Goal: Find specific page/section: Find specific page/section

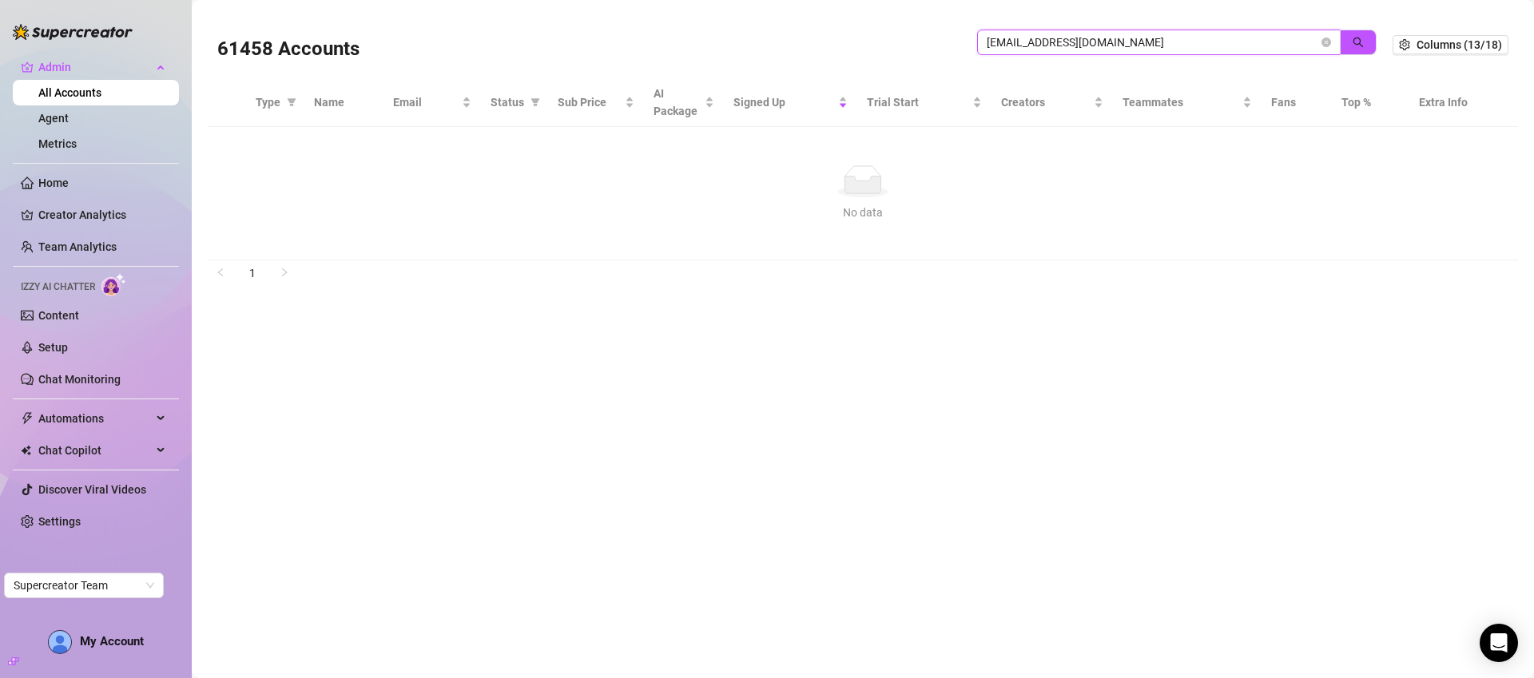
click at [1081, 47] on input "miikamyllymaki@hotmail.com" at bounding box center [1153, 43] width 332 height 18
click at [1080, 46] on input "miikamyllymaki@hotmail.com" at bounding box center [1153, 43] width 332 height 18
click at [1078, 44] on input "miikamyllymaki@hotmail.com" at bounding box center [1153, 43] width 332 height 18
click at [1077, 44] on input "miikamyllymaki@hotmail.com" at bounding box center [1153, 43] width 332 height 18
click at [1080, 46] on input "miikamyllymaki@hotmail.com" at bounding box center [1153, 43] width 332 height 18
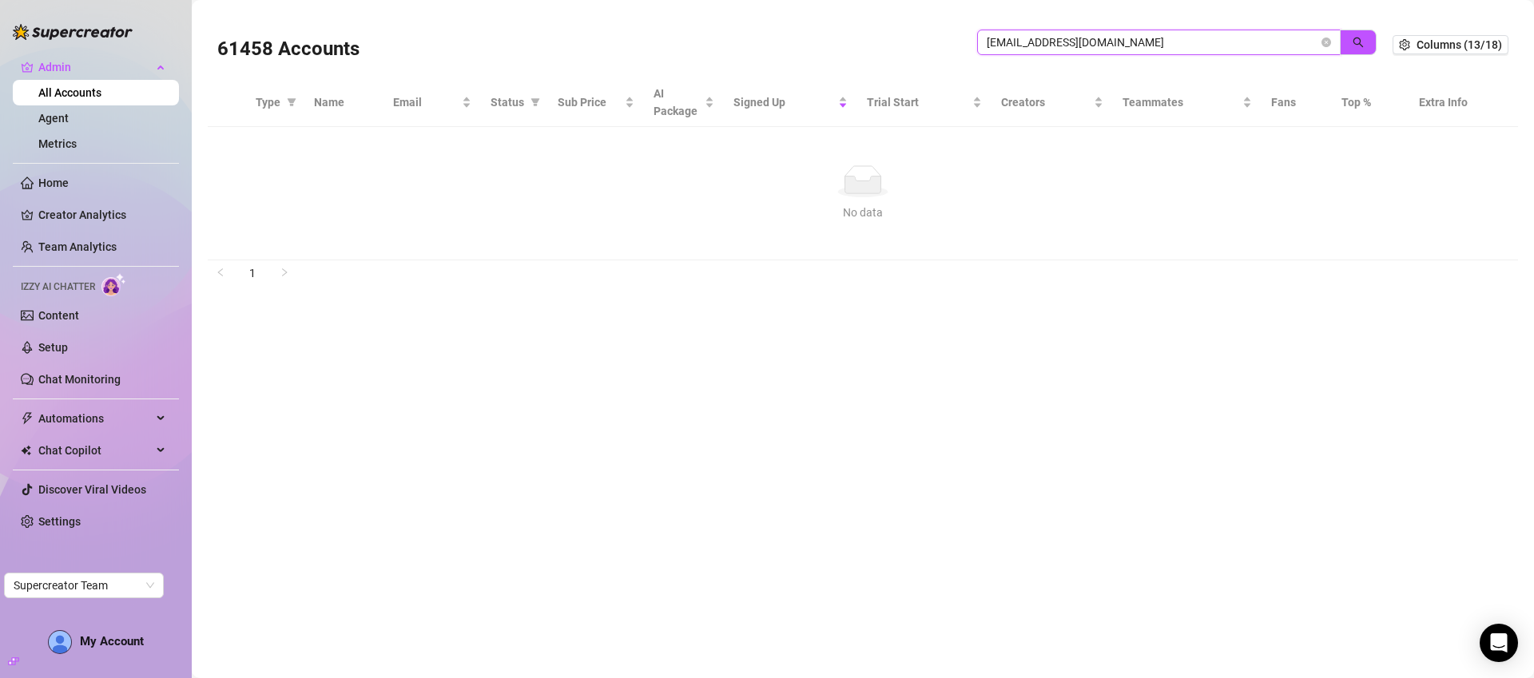
click at [1080, 44] on input "miikamyllymaki@hotmail.com" at bounding box center [1153, 43] width 332 height 18
click at [1079, 44] on input "miikamyllymaki@hotmail.com" at bounding box center [1153, 43] width 332 height 18
paste input "pdmsocials.net"
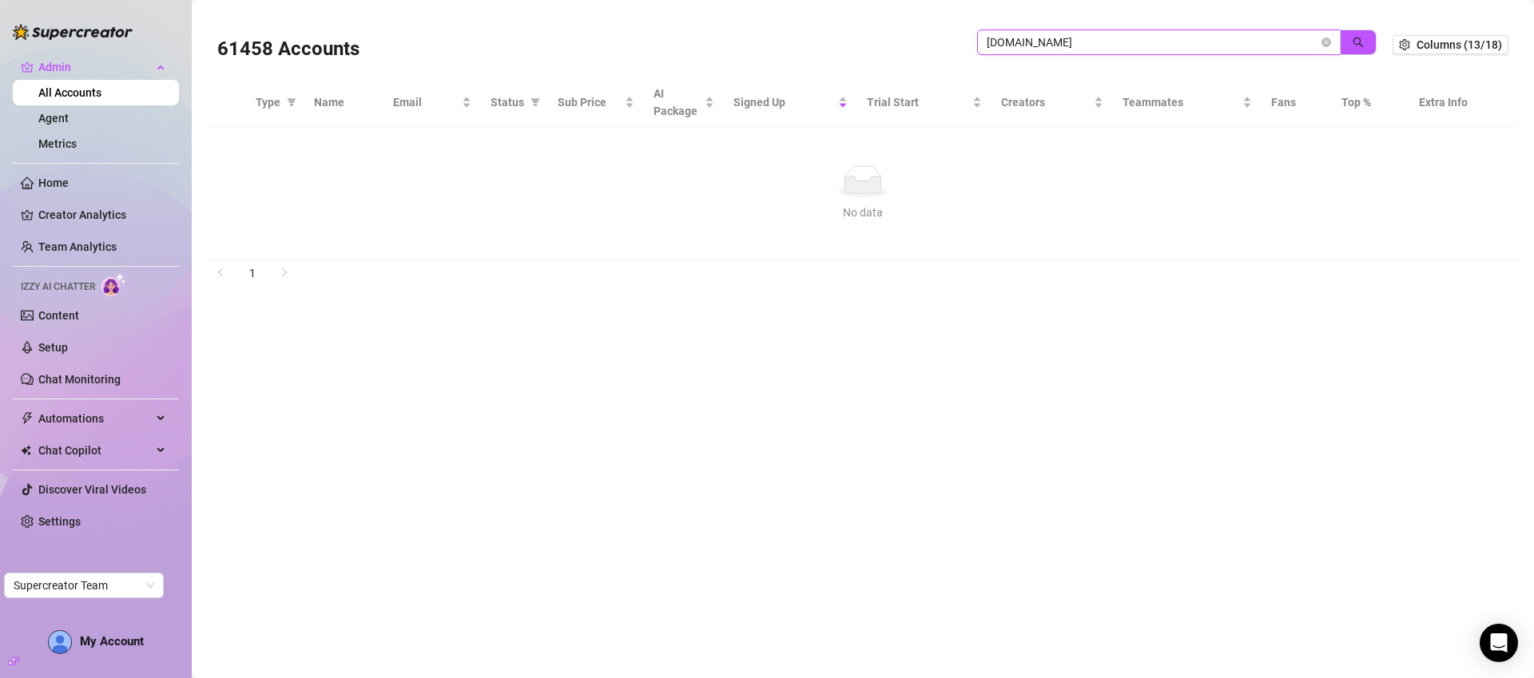
type input "pdmsocials.net"
click at [1355, 40] on icon "search" at bounding box center [1358, 42] width 11 height 11
